Goal: Task Accomplishment & Management: Complete application form

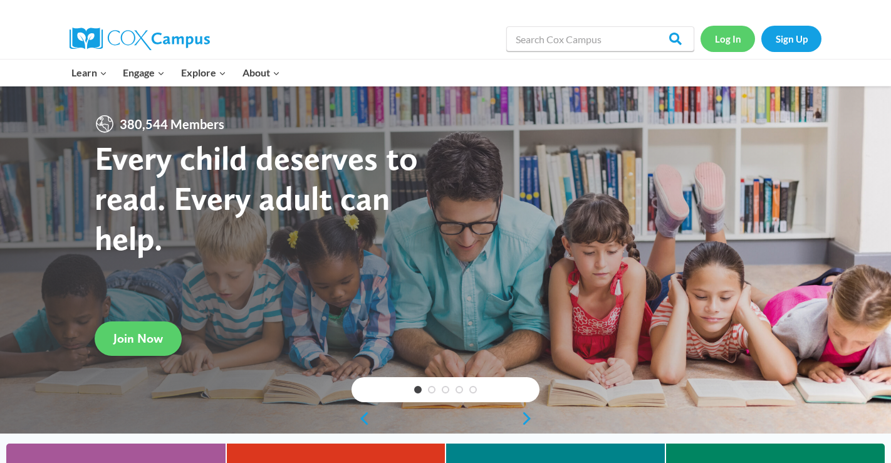
click at [725, 33] on link "Log In" at bounding box center [727, 39] width 55 height 26
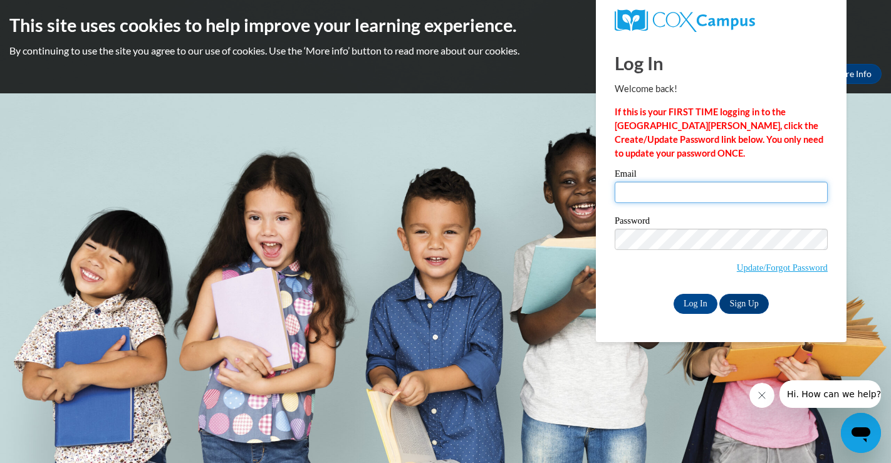
click at [652, 194] on input "Email" at bounding box center [721, 192] width 213 height 21
type input "ehavard@chattahoocheechristian.org"
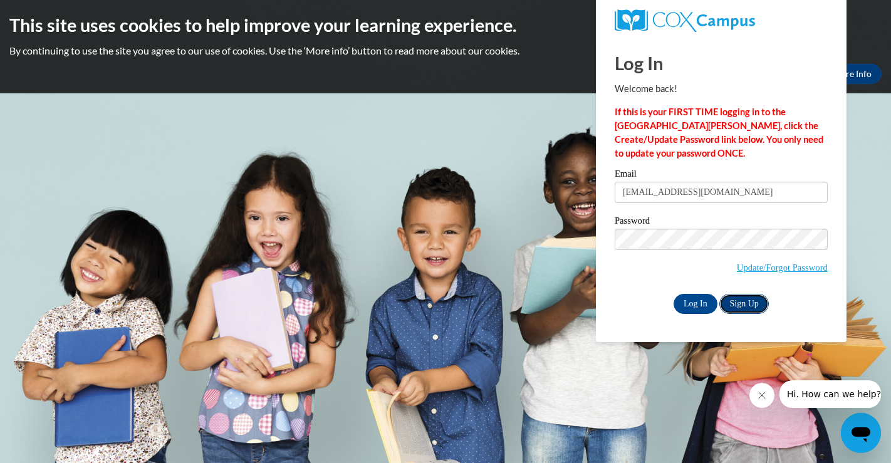
click at [749, 301] on link "Sign Up" at bounding box center [743, 304] width 49 height 20
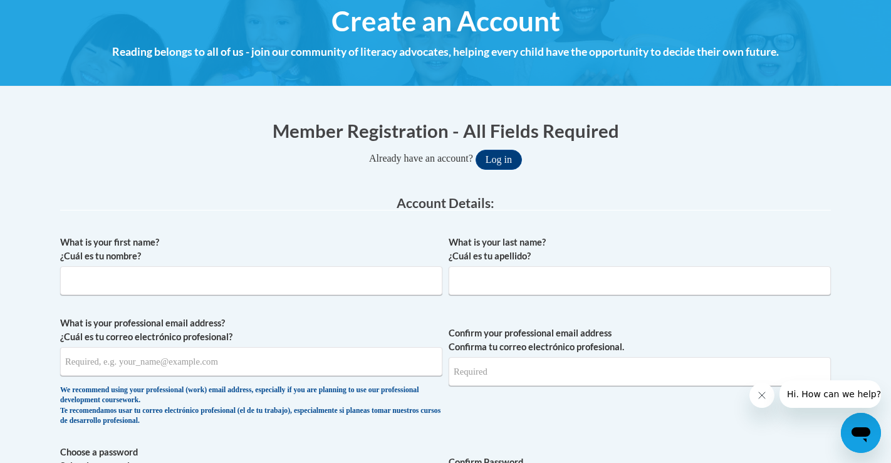
scroll to position [154, 0]
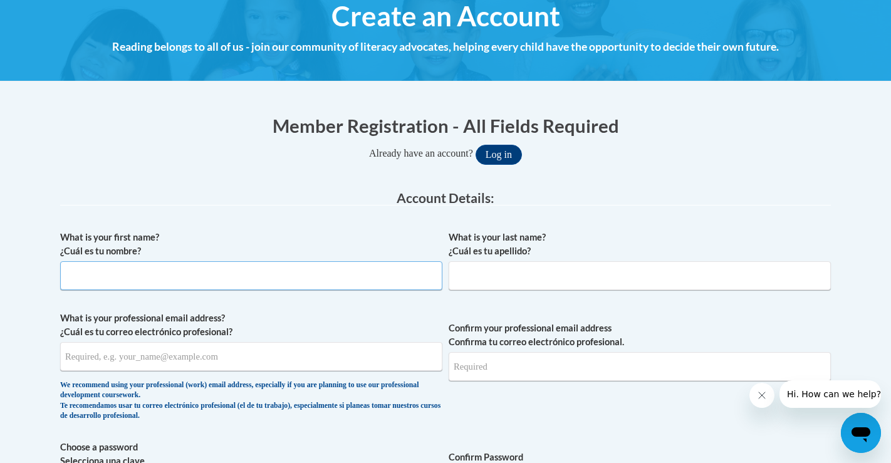
click at [204, 273] on input "What is your first name? ¿Cuál es tu nombre?" at bounding box center [251, 275] width 382 height 29
type input "[PERSON_NAME]"
type input "[EMAIL_ADDRESS][DOMAIN_NAME]"
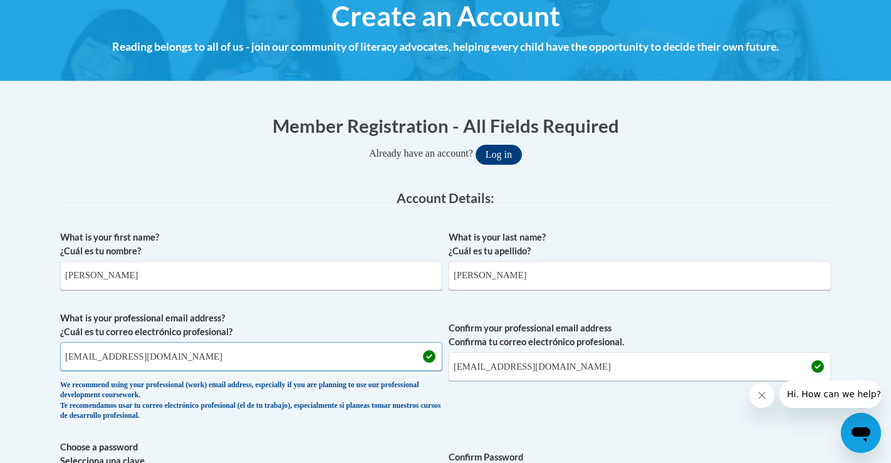
drag, startPoint x: 182, startPoint y: 356, endPoint x: 40, endPoint y: 353, distance: 141.6
type input "[EMAIL_ADDRESS][DOMAIN_NAME]"
click at [563, 371] on input "[EMAIL_ADDRESS][DOMAIN_NAME]" at bounding box center [640, 366] width 382 height 29
drag, startPoint x: 563, startPoint y: 371, endPoint x: 449, endPoint y: 370, distance: 114.0
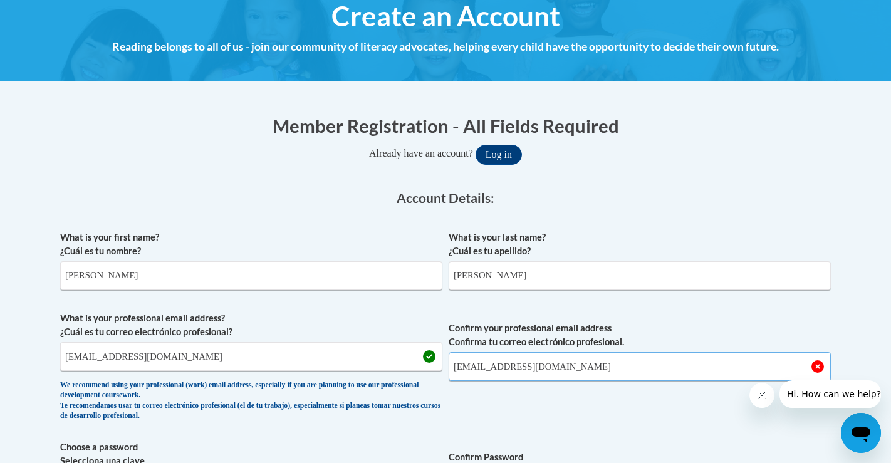
click at [449, 370] on input "[EMAIL_ADDRESS][DOMAIN_NAME]" at bounding box center [640, 366] width 382 height 29
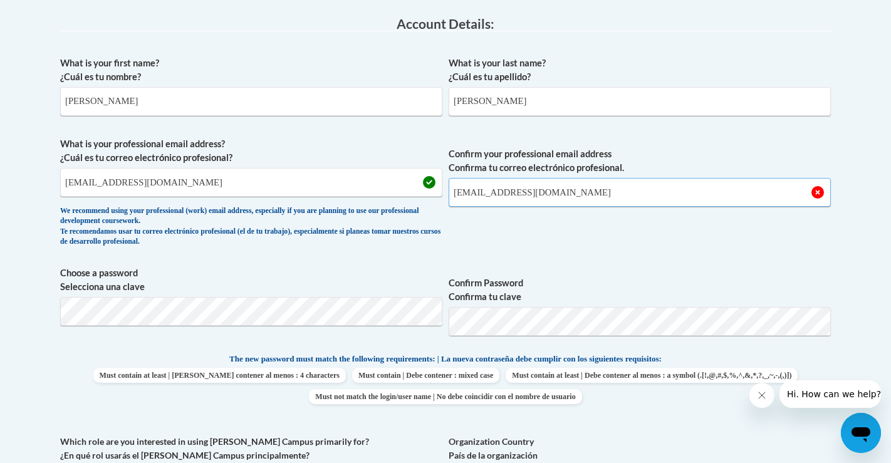
scroll to position [332, 0]
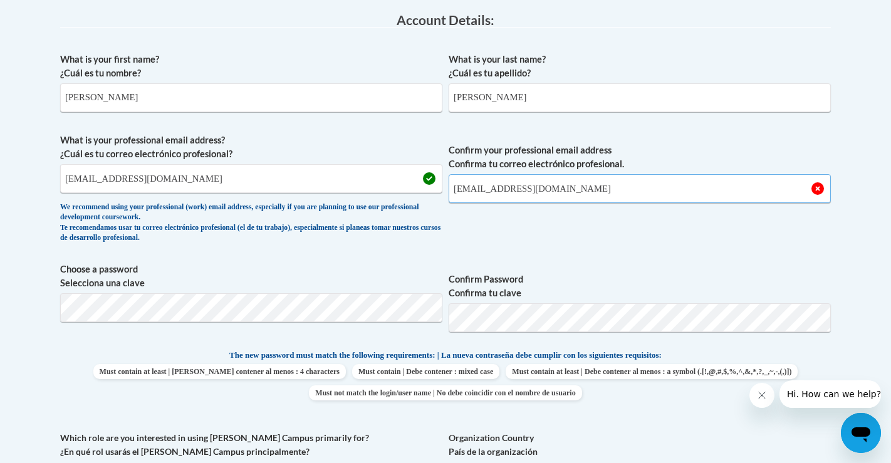
type input "[EMAIL_ADDRESS][DOMAIN_NAME]"
click at [46, 307] on body "This site uses cookies to help improve your learning experience. By continuing …" at bounding box center [445, 432] width 891 height 1529
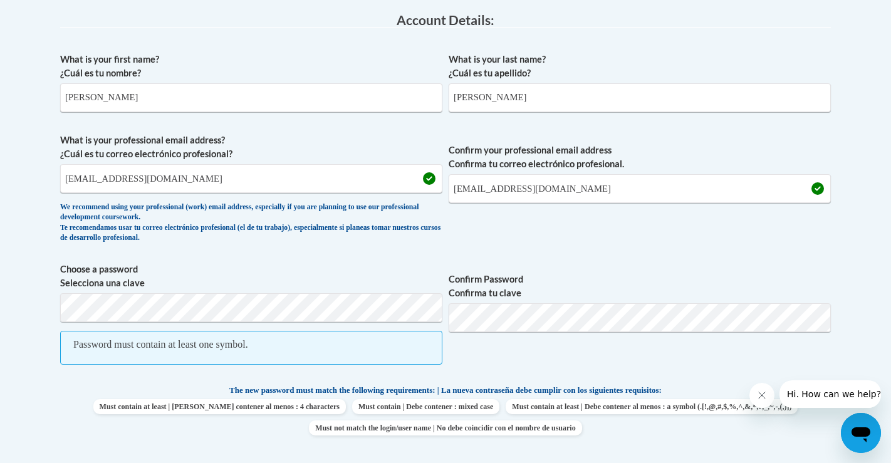
click at [572, 353] on span "Confirm Password Confirma tu clave" at bounding box center [640, 319] width 382 height 115
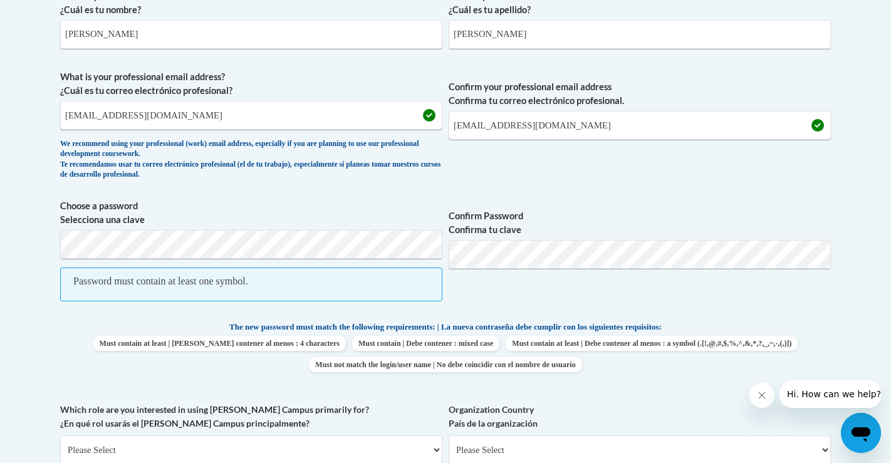
scroll to position [421, 0]
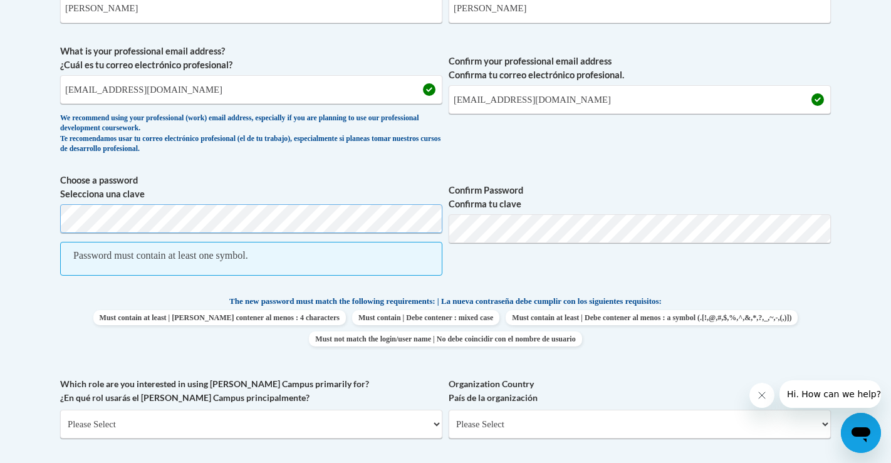
click at [51, 221] on div "Member Registration - All Fields Required Already have an account? Log in Prefe…" at bounding box center [445, 340] width 789 height 1014
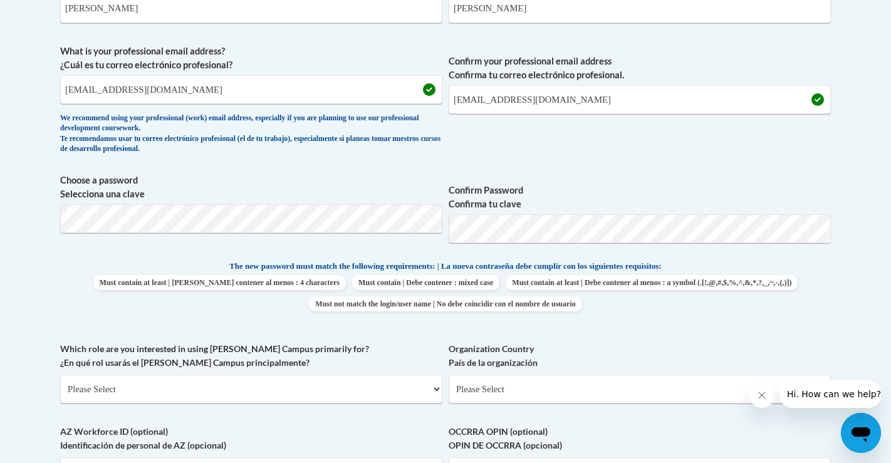
click at [750, 278] on span "Must contain at least | Debe contener al menos : 4 characters Must contain | De…" at bounding box center [445, 293] width 771 height 36
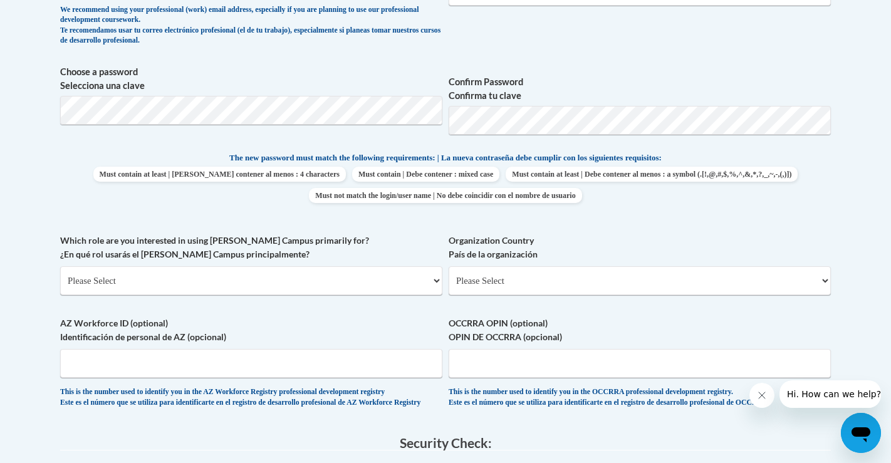
scroll to position [536, 0]
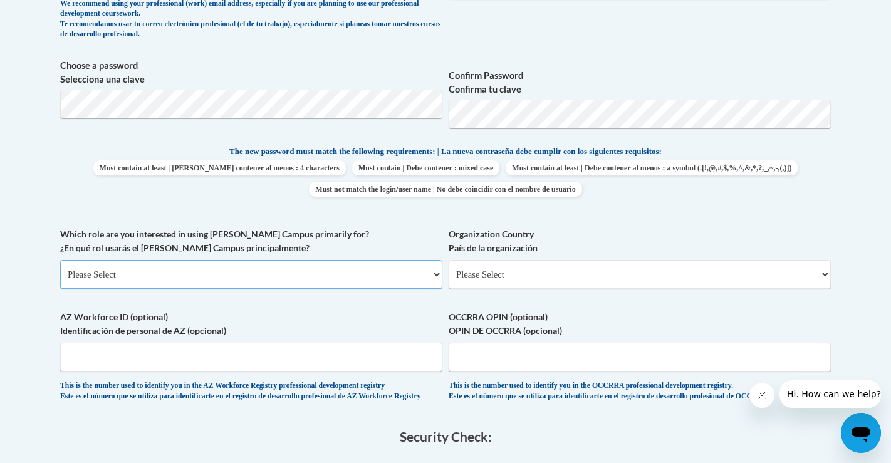
click at [433, 274] on select "Please Select College/University | Colegio/Universidad Community/Nonprofit Part…" at bounding box center [251, 274] width 382 height 29
select select "fbf2d438-af2f-41f8-98f1-81c410e29de3"
click at [60, 260] on select "Please Select College/University | Colegio/Universidad Community/Nonprofit Part…" at bounding box center [251, 274] width 382 height 29
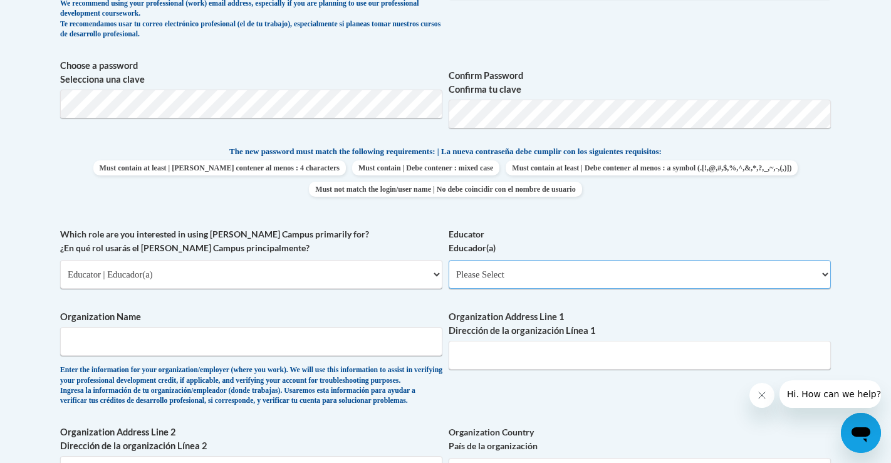
click at [578, 276] on select "Please Select Early Learning/Daycare Teacher/Family Home Care Provider | Maestr…" at bounding box center [640, 274] width 382 height 29
select select "8e40623d-54d0-45cd-9f92-5df65cd3f8cf"
click at [449, 260] on select "Please Select Early Learning/Daycare Teacher/Family Home Care Provider | Maestr…" at bounding box center [640, 274] width 382 height 29
click at [412, 345] on input "Organization Name" at bounding box center [251, 341] width 382 height 29
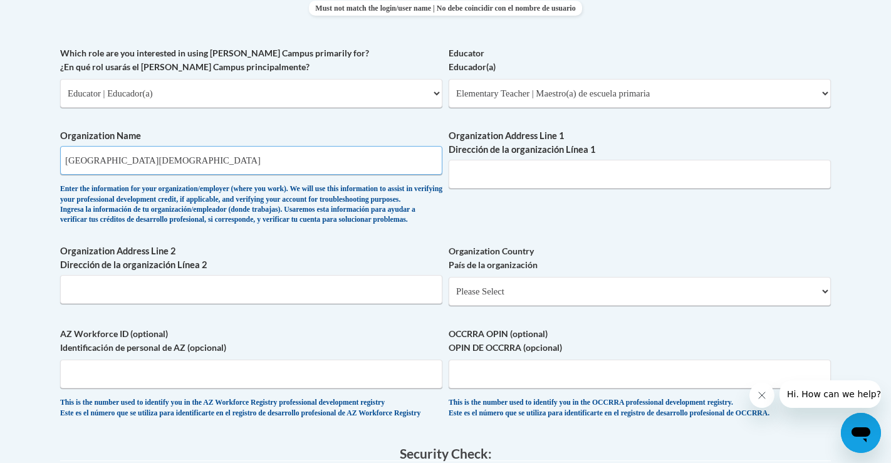
scroll to position [725, 0]
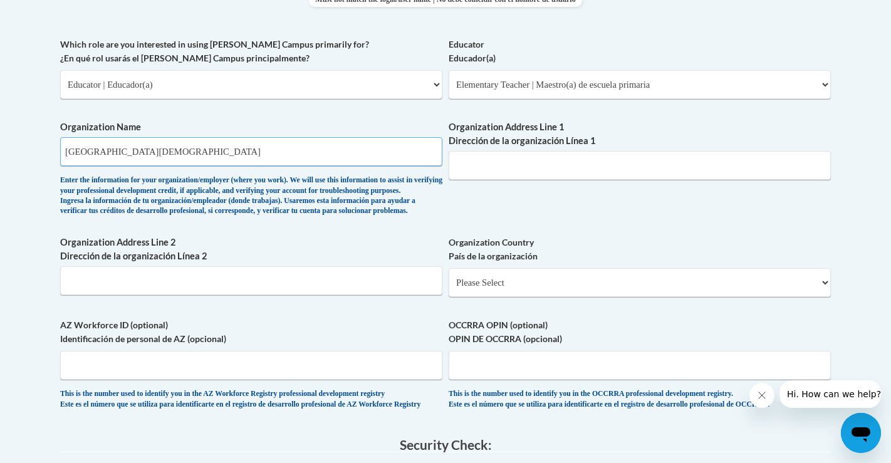
type input "[GEOGRAPHIC_DATA][DEMOGRAPHIC_DATA]"
click at [482, 164] on input "Organization Address Line 1 Dirección de la organización Línea 1" at bounding box center [640, 165] width 382 height 29
click at [432, 204] on div "Enter the information for your organization/employer (where you work). We will …" at bounding box center [251, 195] width 382 height 41
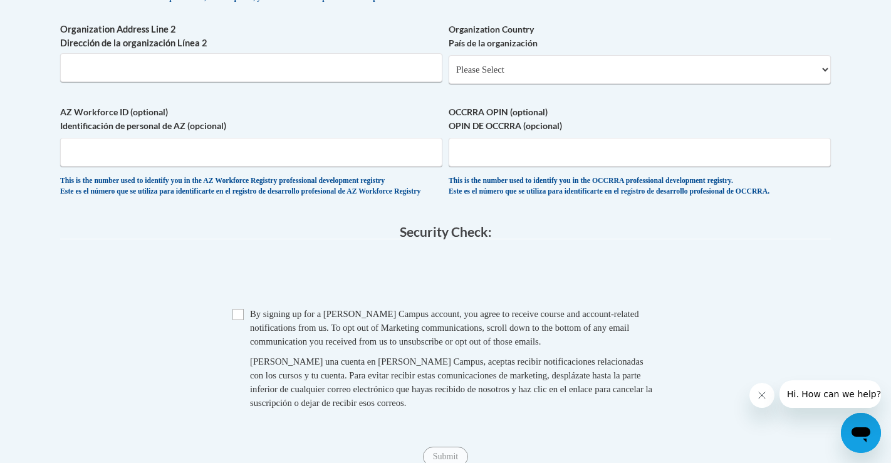
scroll to position [963, 0]
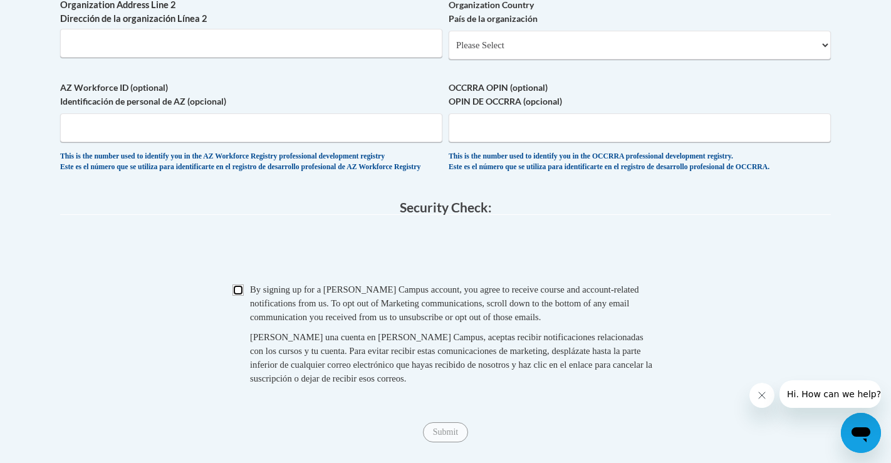
click at [234, 296] on input "Checkbox" at bounding box center [237, 289] width 11 height 11
checkbox input "true"
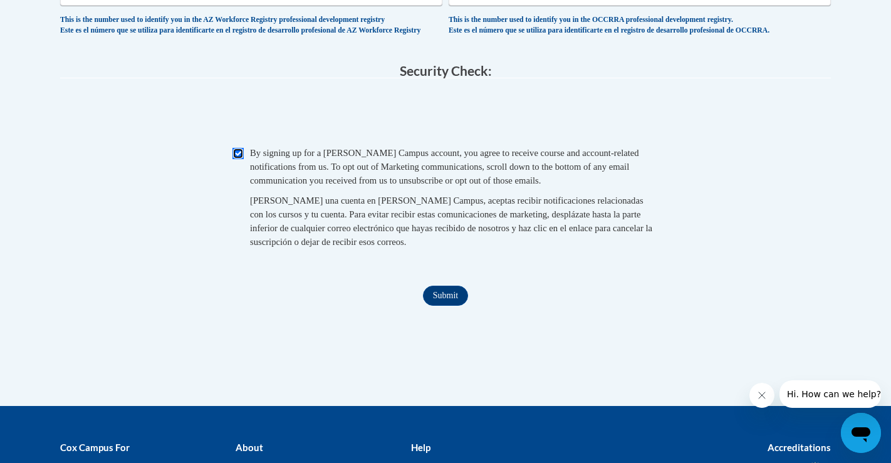
scroll to position [1229, 0]
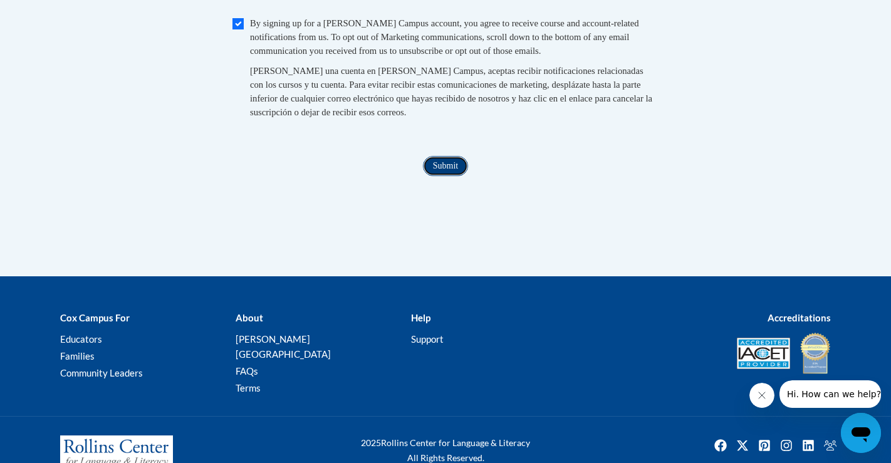
click at [439, 176] on input "Submit" at bounding box center [445, 166] width 45 height 20
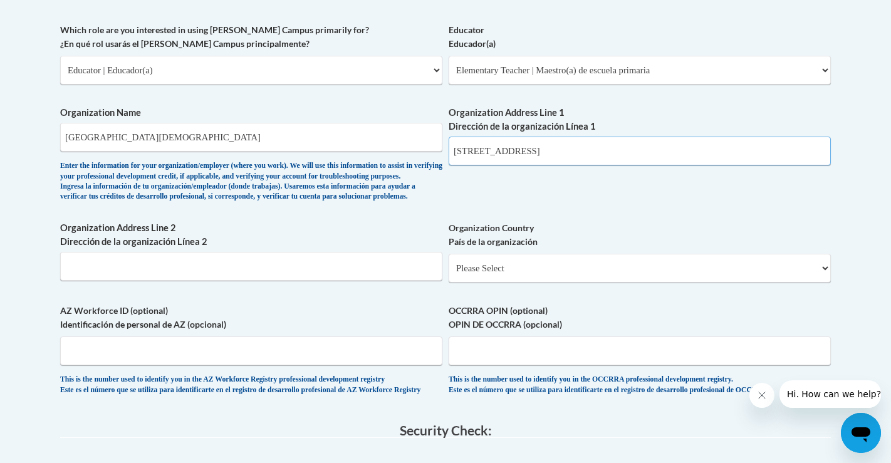
scroll to position [745, 0]
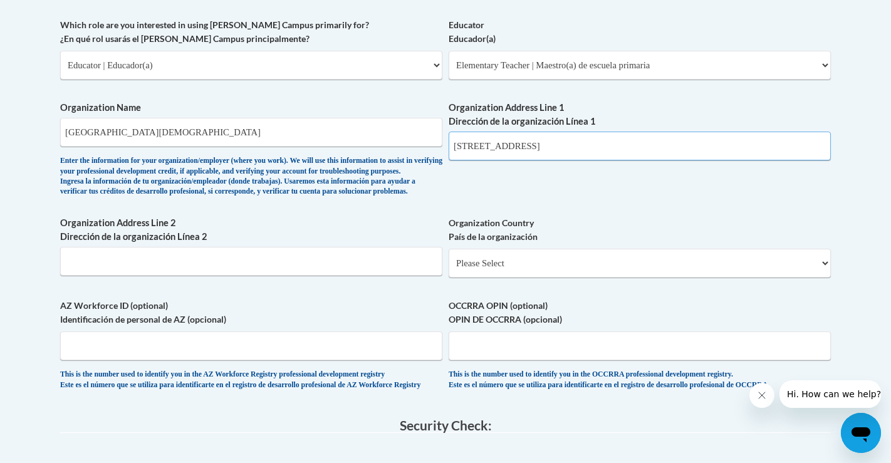
type input "[STREET_ADDRESS]"
click at [507, 278] on select "Please Select [GEOGRAPHIC_DATA] | [GEOGRAPHIC_DATA] Outside of [GEOGRAPHIC_DATA…" at bounding box center [640, 263] width 382 height 29
select select "ad49bcad-a171-4b2e-b99c-48b446064914"
click at [449, 269] on select "Please Select [GEOGRAPHIC_DATA] | [GEOGRAPHIC_DATA] Outside of [GEOGRAPHIC_DATA…" at bounding box center [640, 263] width 382 height 29
select select
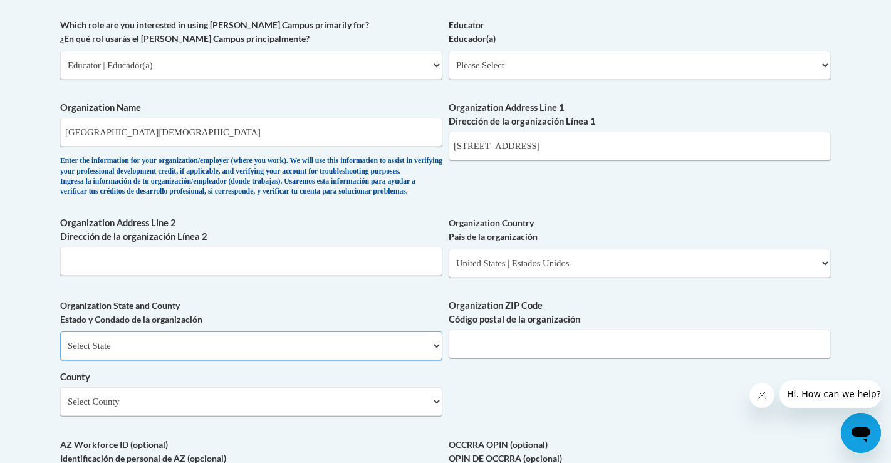
click at [410, 360] on select "Select State [US_STATE] [US_STATE] [US_STATE] [US_STATE] [US_STATE] [US_STATE] …" at bounding box center [251, 345] width 382 height 29
select select "[US_STATE]"
click at [60, 351] on select "Select State [US_STATE] [US_STATE] [US_STATE] [US_STATE] [US_STATE] [US_STATE] …" at bounding box center [251, 345] width 382 height 29
click at [484, 358] on input "Organization ZIP Code Código postal de la organización" at bounding box center [640, 344] width 382 height 29
click at [398, 416] on select "Select County Appling [PERSON_NAME] [PERSON_NAME] [PERSON_NAME] [PERSON_NAME] B…" at bounding box center [251, 401] width 382 height 29
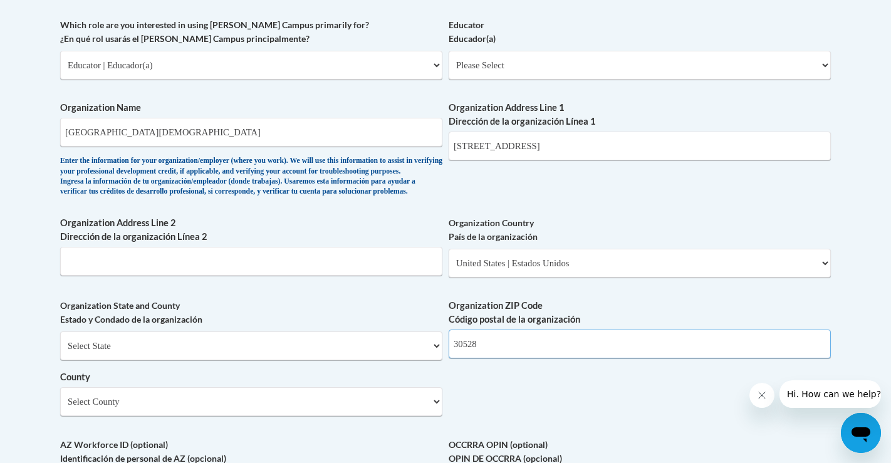
click at [497, 358] on input "30528" at bounding box center [640, 344] width 382 height 29
type input "30527"
click at [323, 416] on select "Select County Appling [PERSON_NAME] [PERSON_NAME] [PERSON_NAME] [PERSON_NAME] B…" at bounding box center [251, 401] width 382 height 29
select select "Hall"
click at [60, 407] on select "Select County Appling [PERSON_NAME] [PERSON_NAME] [PERSON_NAME] [PERSON_NAME] B…" at bounding box center [251, 401] width 382 height 29
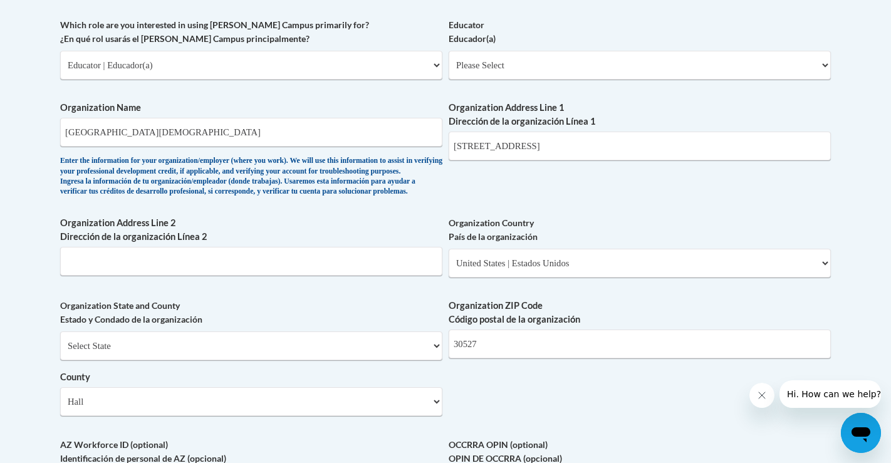
click at [460, 400] on div "What is your first name? ¿Cuál es tu nombre? [PERSON_NAME] What is your last na…" at bounding box center [445, 88] width 771 height 908
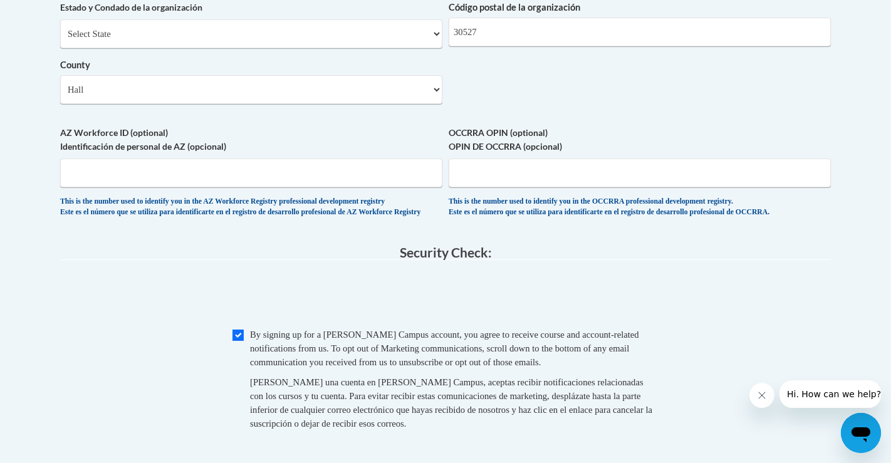
scroll to position [984, 0]
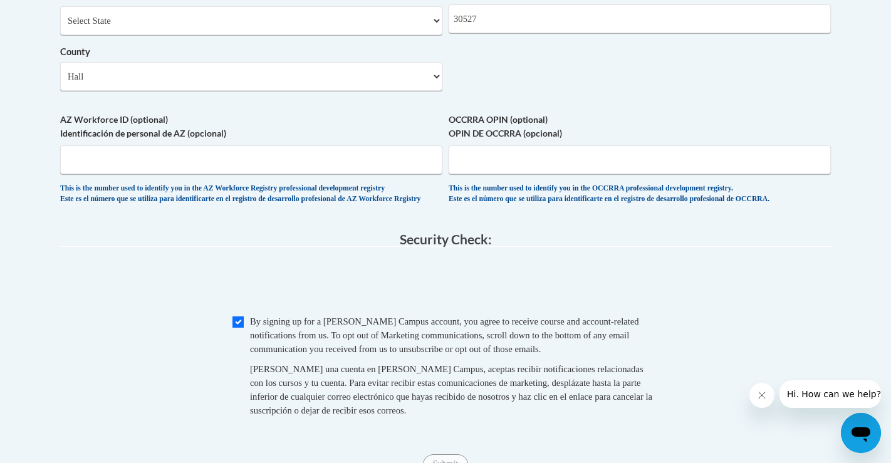
scroll to position [1071, 0]
click at [462, 353] on span "By signing up for a [PERSON_NAME] Campus account, you agree to receive course a…" at bounding box center [444, 334] width 389 height 38
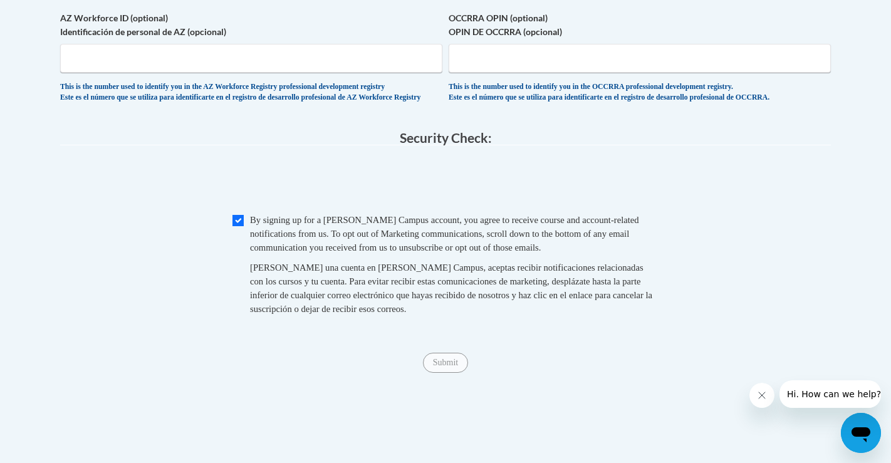
scroll to position [1171, 0]
click at [240, 227] on input "Checkbox" at bounding box center [237, 220] width 11 height 11
click at [244, 253] on span "Checkbox By signing up for a [PERSON_NAME] Campus account, you agree to receive…" at bounding box center [445, 271] width 426 height 115
click at [238, 227] on input "Checkbox" at bounding box center [237, 220] width 11 height 11
checkbox input "true"
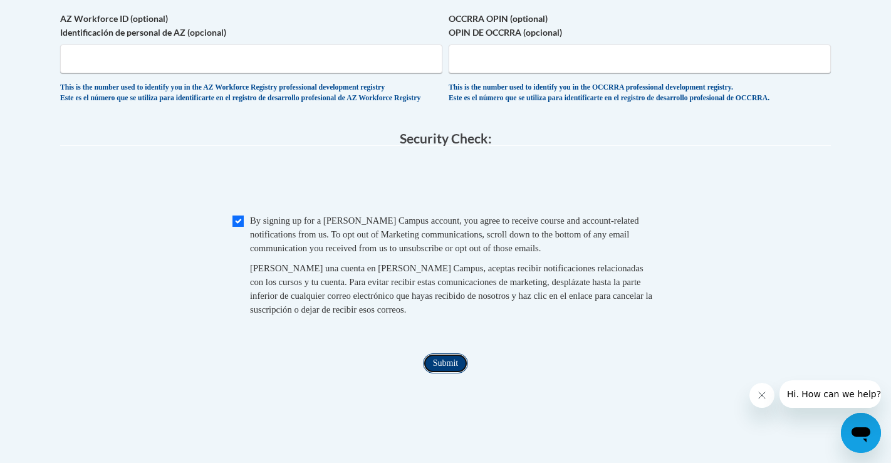
click at [446, 373] on input "Submit" at bounding box center [445, 363] width 45 height 20
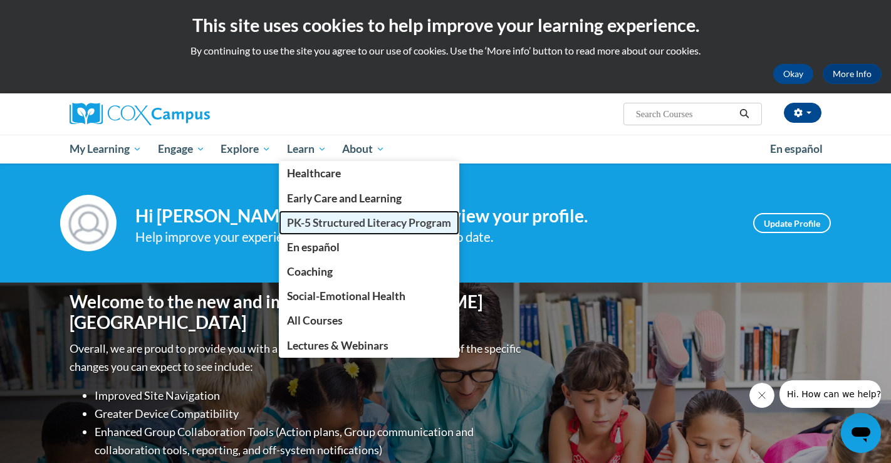
click at [338, 226] on span "PK-5 Structured Literacy Program" at bounding box center [369, 222] width 164 height 13
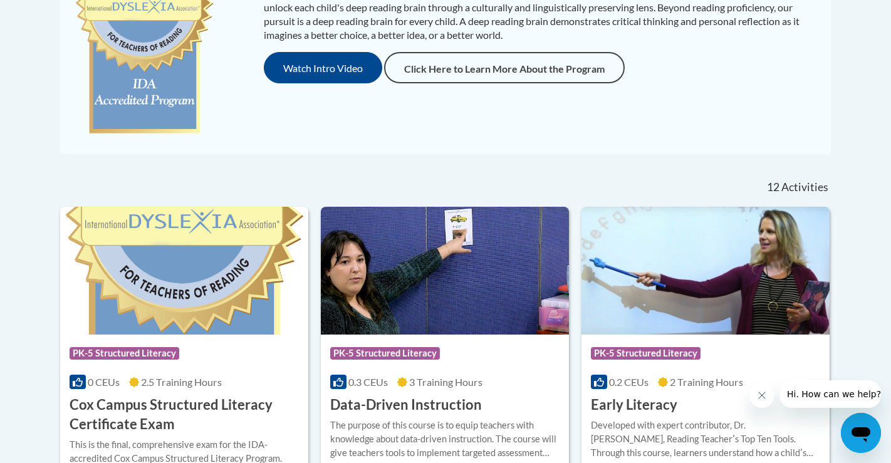
scroll to position [362, 0]
